Goal: Navigation & Orientation: Find specific page/section

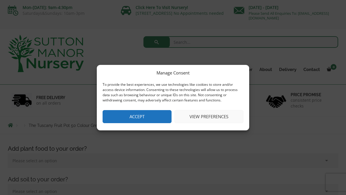
click at [137, 116] on button "Accept" at bounding box center [137, 116] width 69 height 13
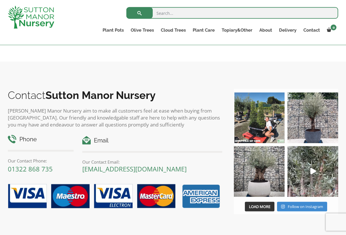
scroll to position [622, 0]
click at [0, 0] on link "The Old Stone Pots" at bounding box center [0, 0] width 0 height 0
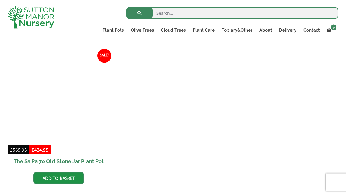
scroll to position [491, 0]
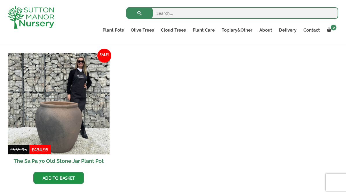
click at [0, 0] on link "Gnarled Olive Trees" at bounding box center [0, 0] width 0 height 0
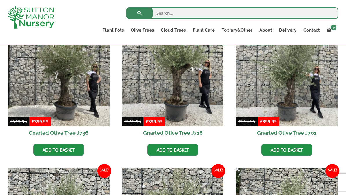
scroll to position [165, 0]
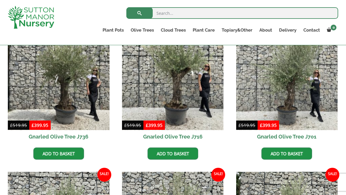
click at [0, 0] on link "Gnarled Multi Stem Olives" at bounding box center [0, 0] width 0 height 0
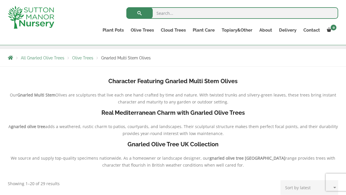
scroll to position [88, 0]
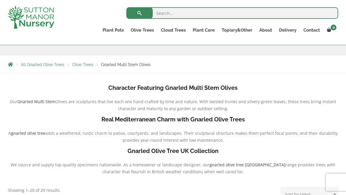
click at [0, 0] on link "Gnarled Plateau Olive Tree XL" at bounding box center [0, 0] width 0 height 0
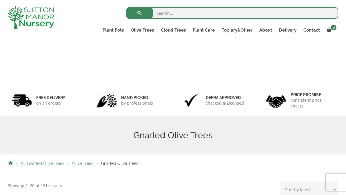
scroll to position [165, 0]
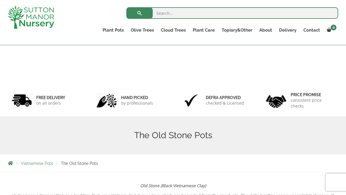
scroll to position [491, 0]
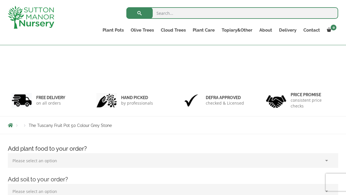
scroll to position [639, 0]
